Goal: Use online tool/utility: Utilize a website feature to perform a specific function

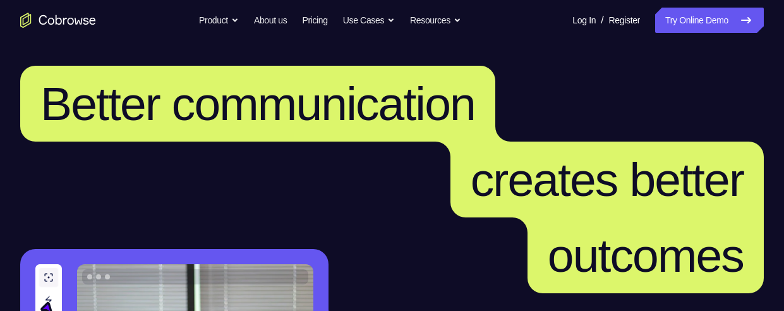
click at [716, 23] on link "Try Online Demo" at bounding box center [710, 20] width 109 height 25
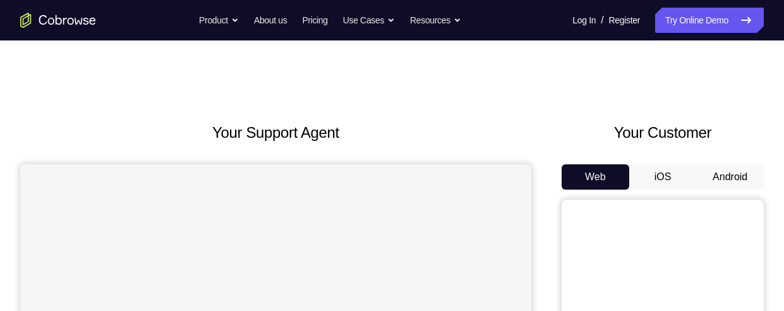
click at [734, 171] on button "Android" at bounding box center [731, 176] width 68 height 25
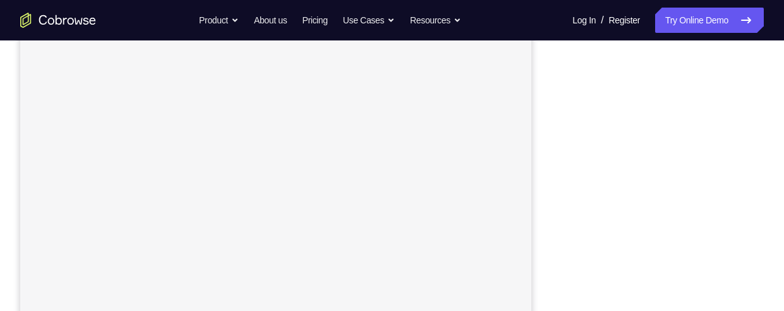
scroll to position [164, 0]
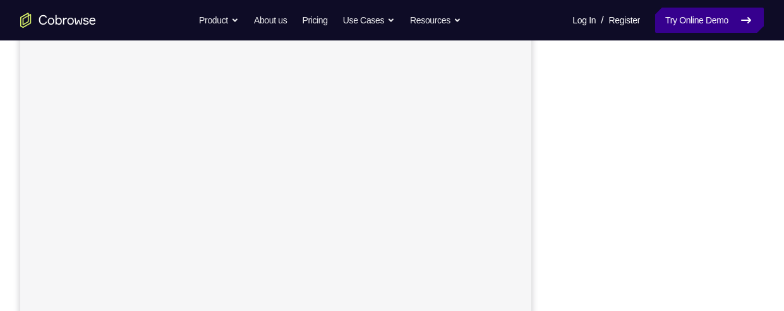
click at [727, 21] on link "Try Online Demo" at bounding box center [710, 20] width 109 height 25
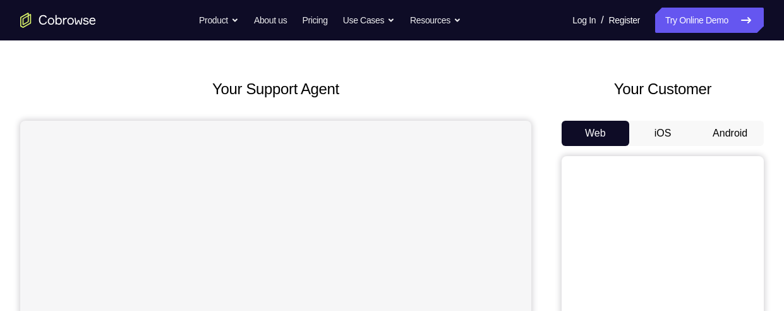
scroll to position [40, 0]
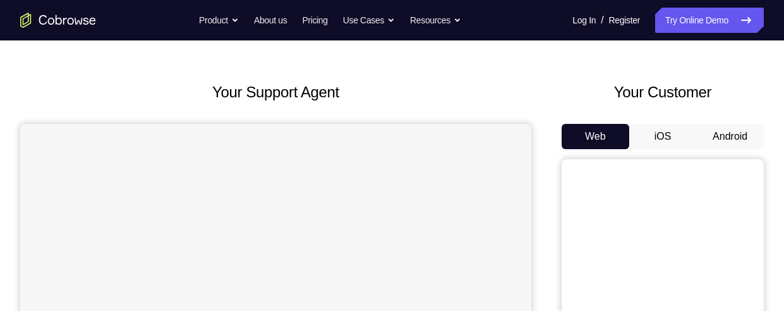
click at [741, 136] on button "Android" at bounding box center [731, 136] width 68 height 25
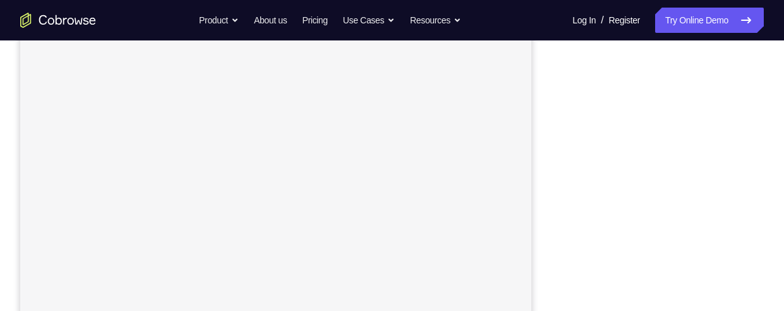
scroll to position [228, 0]
click at [774, 184] on div "Your Support Agent Your Customer Web iOS Android Next Steps We’d be happy to gi…" at bounding box center [392, 229] width 784 height 834
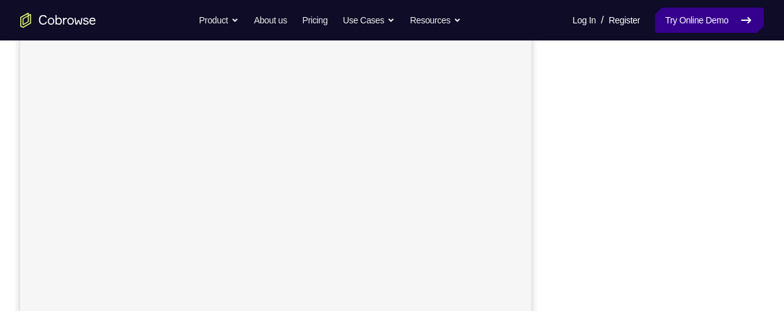
click at [700, 16] on link "Try Online Demo" at bounding box center [710, 20] width 109 height 25
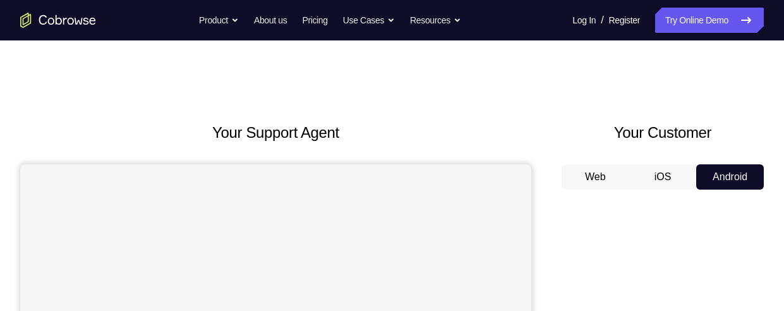
click at [615, 187] on button "Web" at bounding box center [596, 176] width 68 height 25
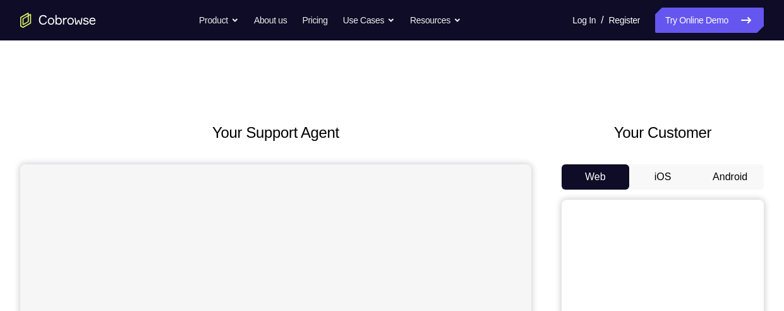
click at [671, 180] on button "iOS" at bounding box center [664, 176] width 68 height 25
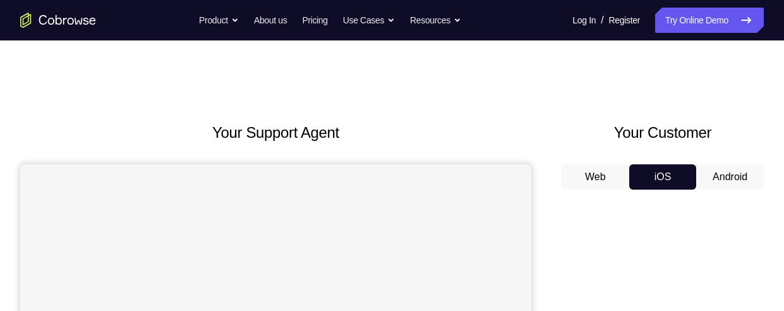
click at [727, 174] on button "Android" at bounding box center [731, 176] width 68 height 25
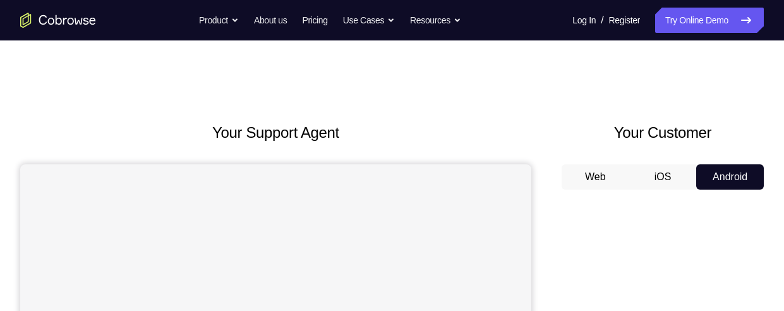
click at [588, 180] on button "Web" at bounding box center [596, 176] width 68 height 25
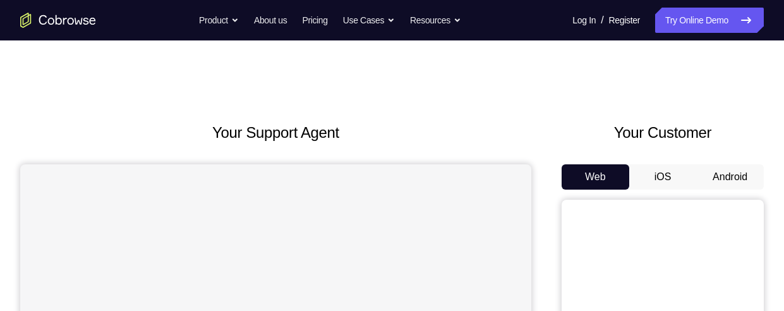
click at [731, 173] on button "Android" at bounding box center [731, 176] width 68 height 25
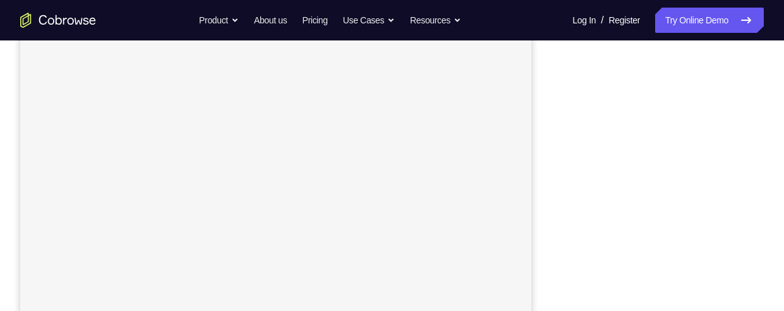
scroll to position [260, 0]
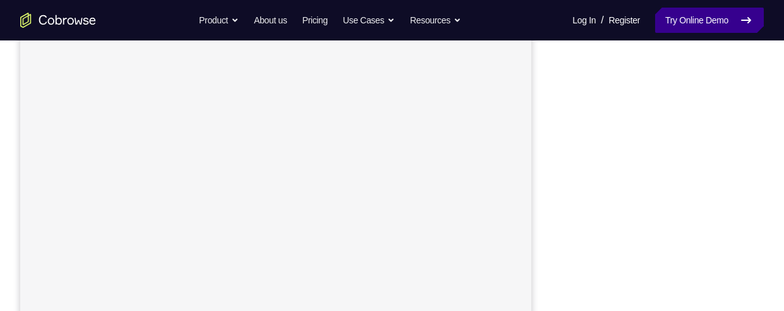
click at [713, 18] on link "Try Online Demo" at bounding box center [710, 20] width 109 height 25
